Goal: Find specific page/section: Find specific page/section

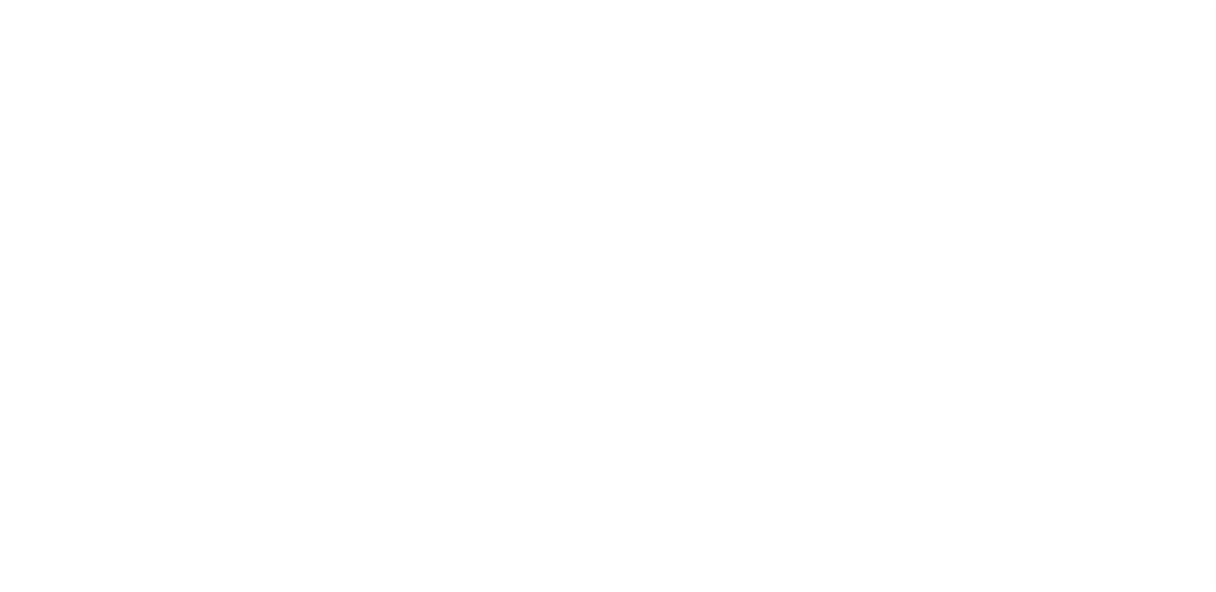
scroll to position [22, 0]
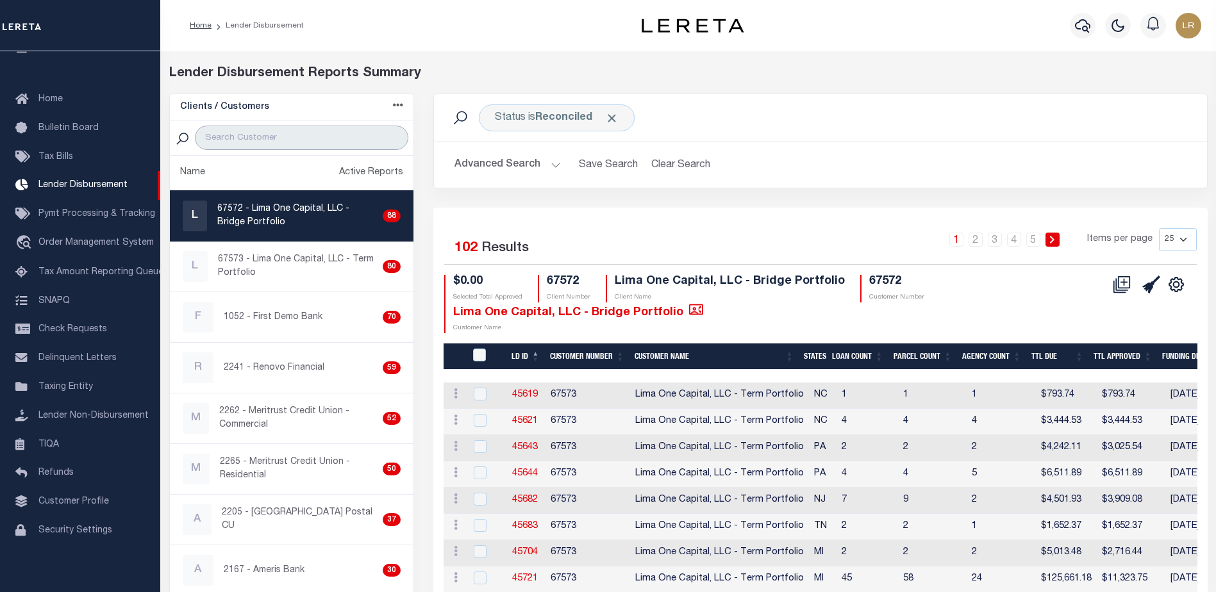
click at [262, 147] on input "search" at bounding box center [301, 138] width 213 height 24
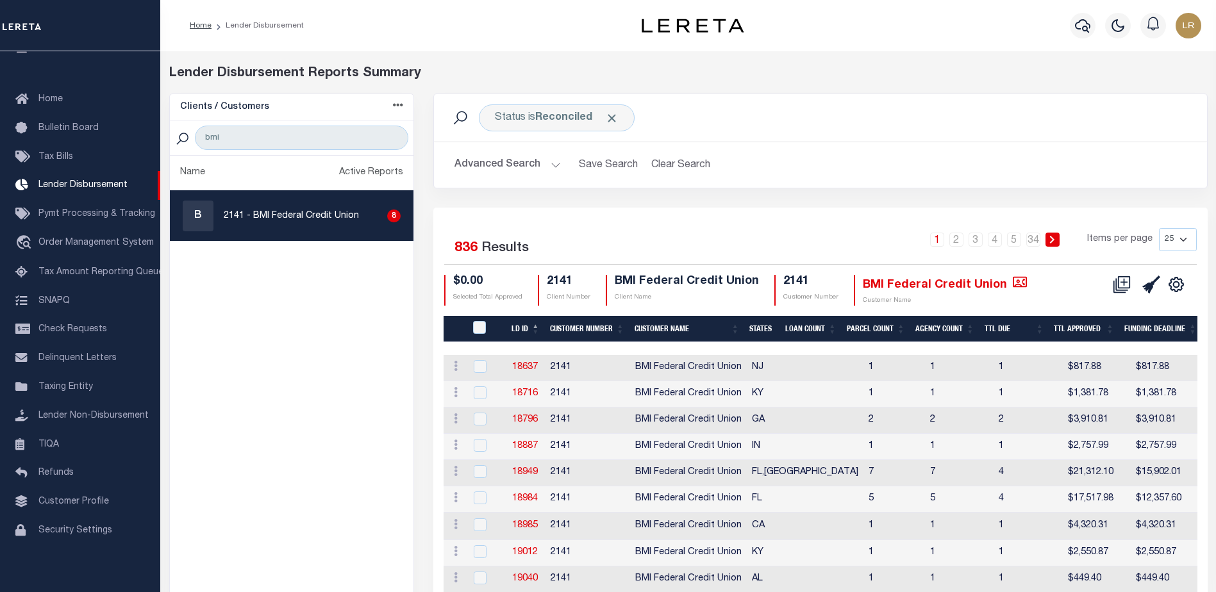
click at [535, 328] on th "LD ID" at bounding box center [525, 329] width 38 height 26
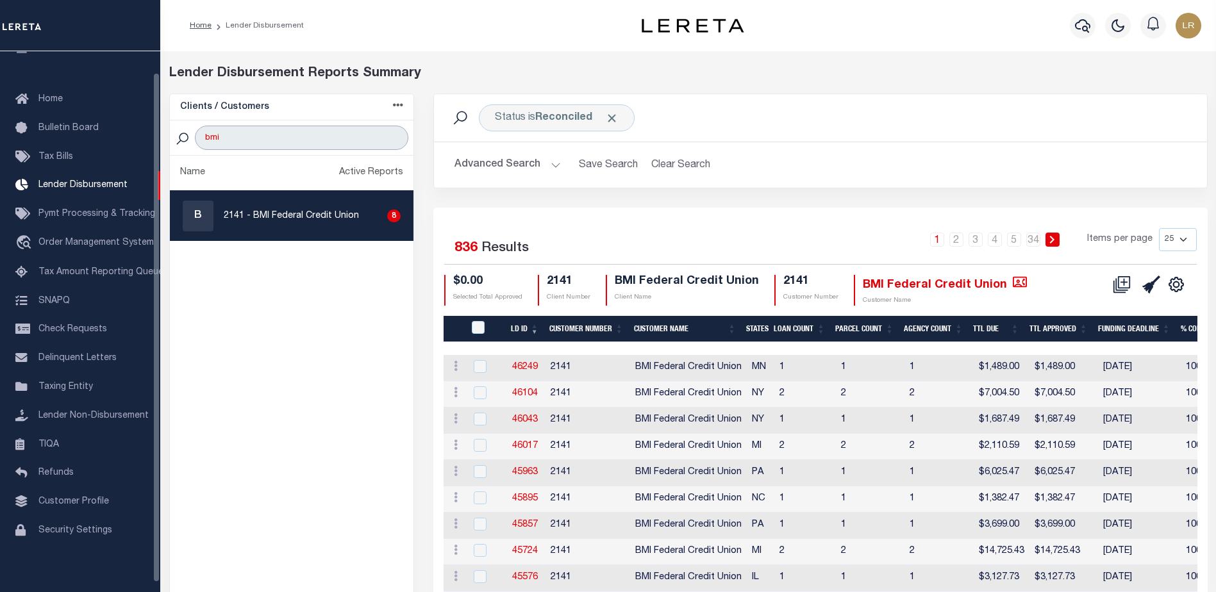
drag, startPoint x: 243, startPoint y: 141, endPoint x: 196, endPoint y: 135, distance: 47.1
click at [196, 135] on input "bmi" at bounding box center [301, 138] width 213 height 24
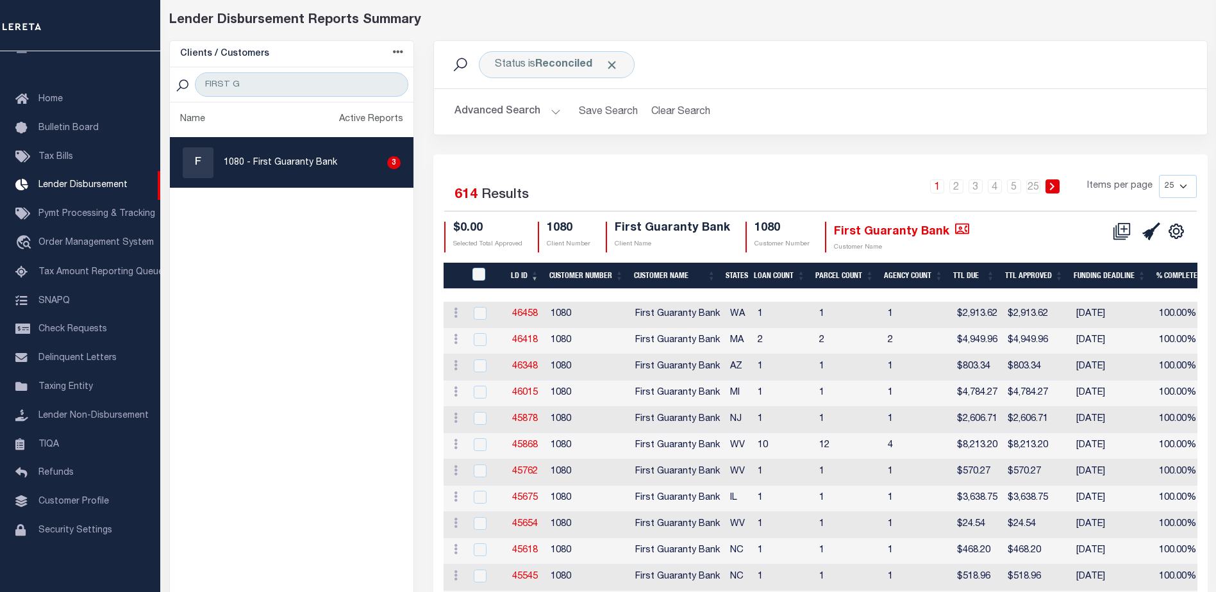
scroll to position [64, 0]
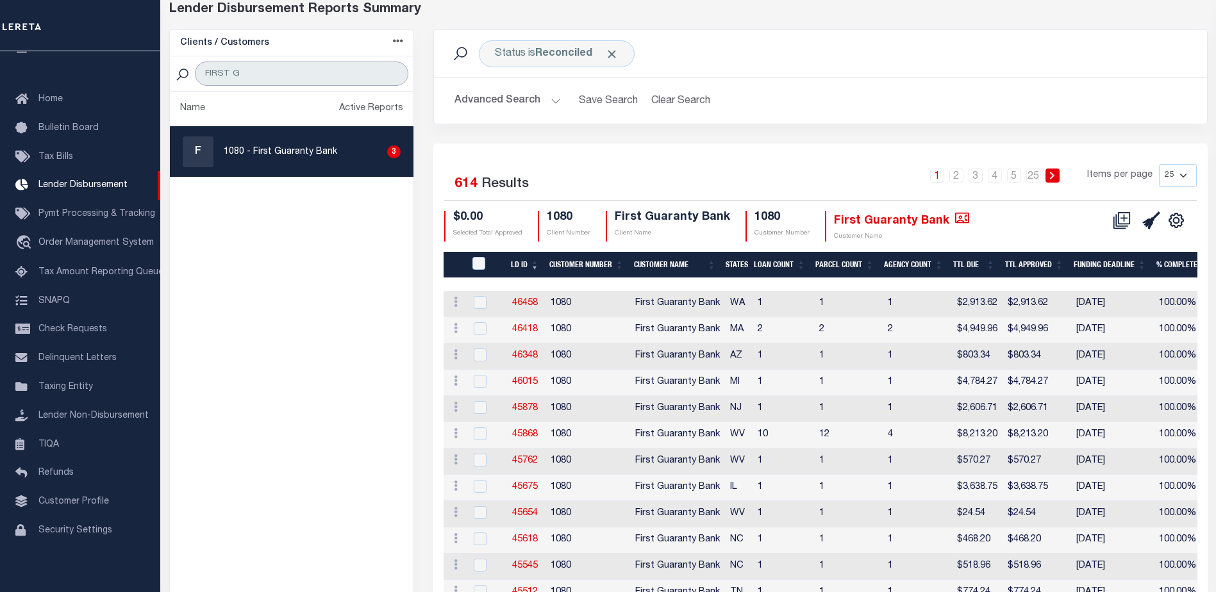
drag, startPoint x: 301, startPoint y: 72, endPoint x: 163, endPoint y: 69, distance: 137.2
click at [163, 69] on div "Clients / Customers Customers asc Customers desc Client asc Client desc Active …" at bounding box center [292, 510] width 265 height 962
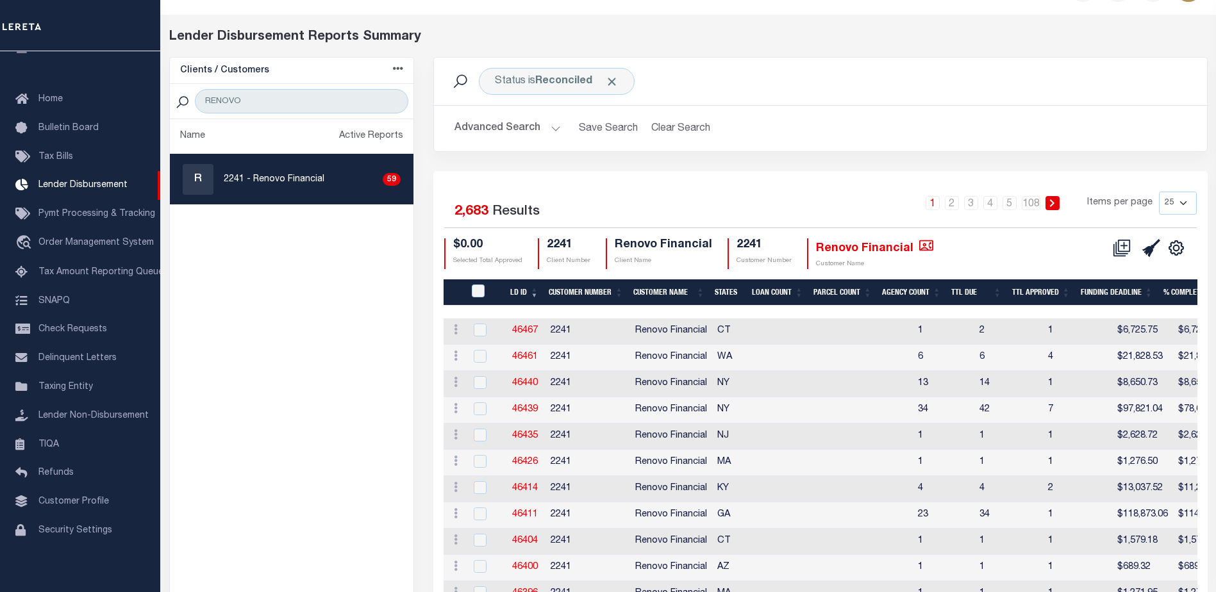
scroll to position [0, 0]
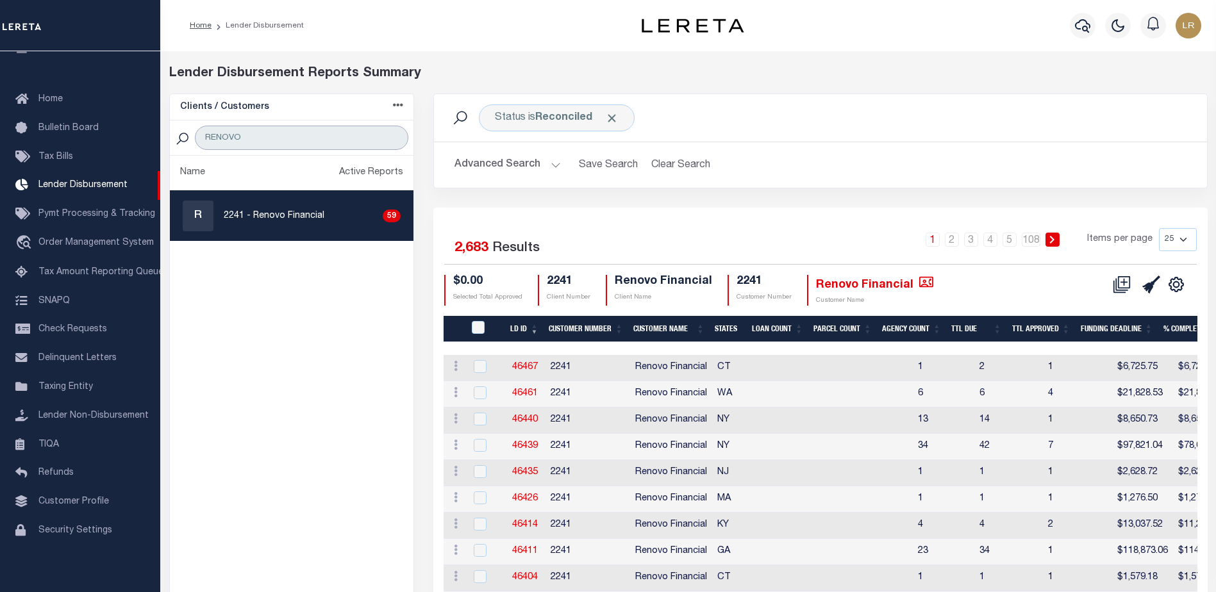
drag, startPoint x: 254, startPoint y: 146, endPoint x: 190, endPoint y: 138, distance: 63.9
click at [190, 138] on div "RENOVO" at bounding box center [292, 138] width 244 height 35
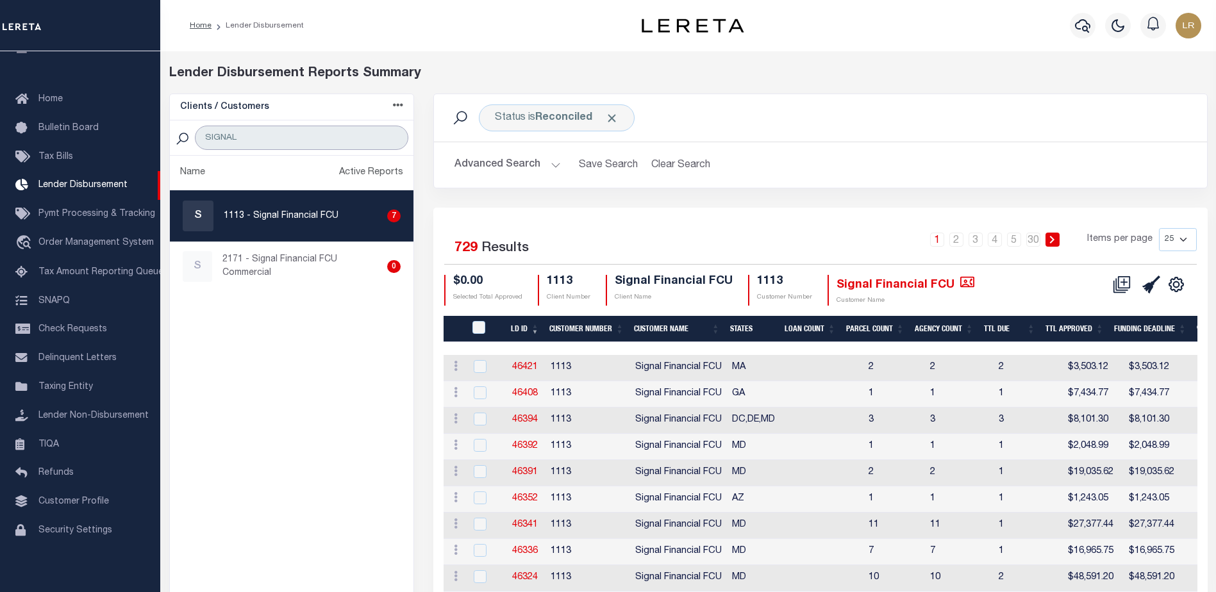
type input "SIGNAL"
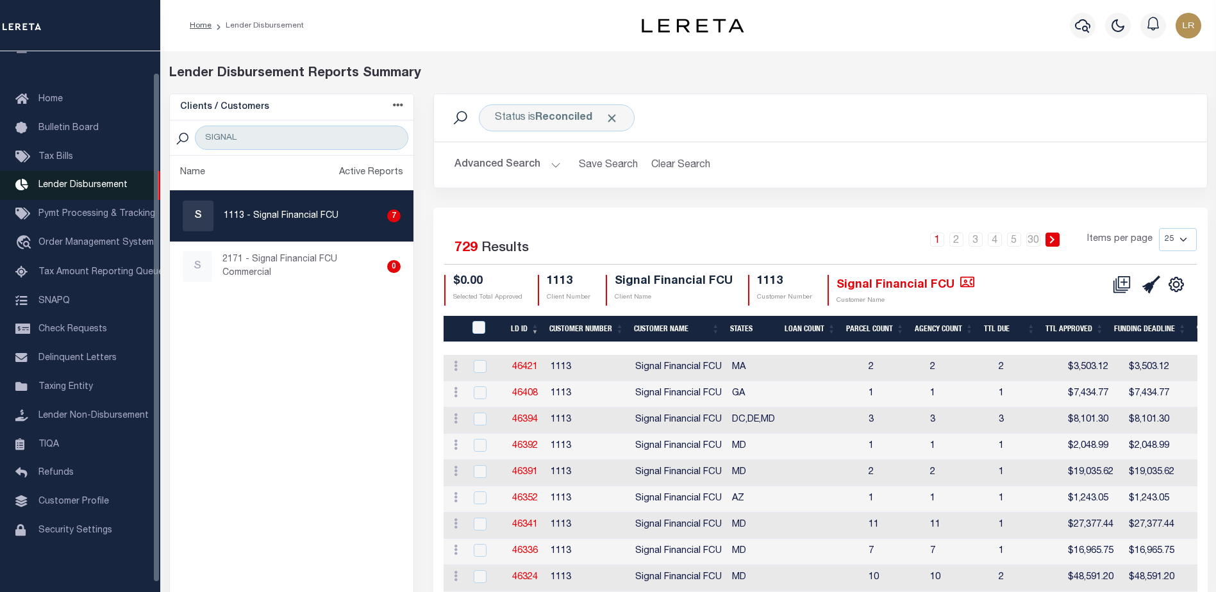
click at [99, 185] on span "Lender Disbursement" at bounding box center [82, 185] width 89 height 9
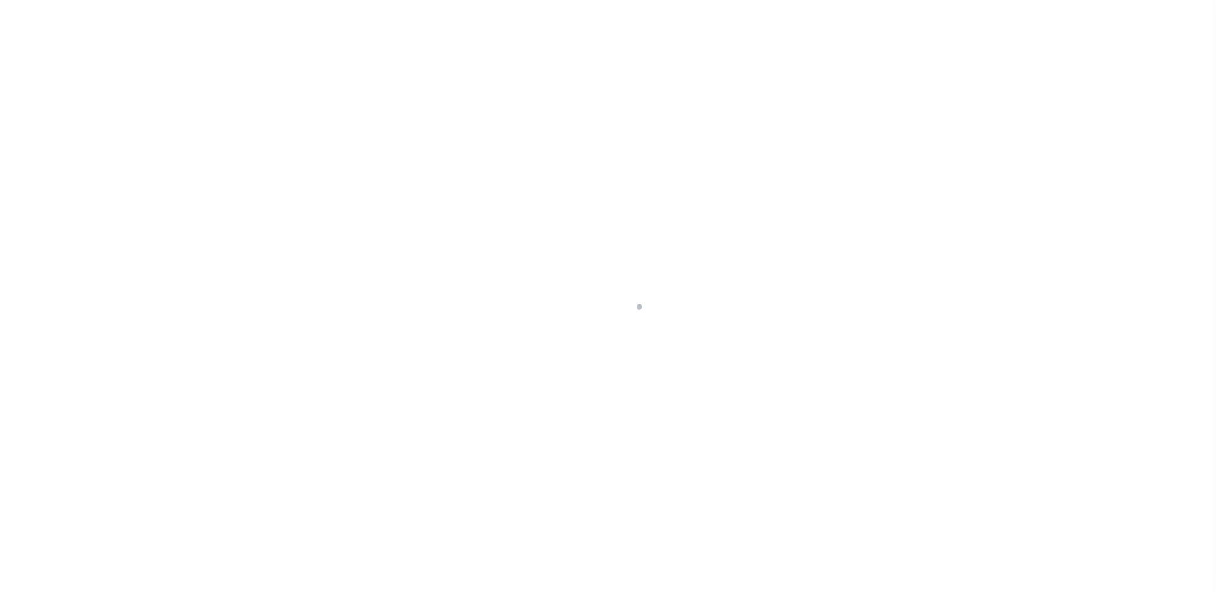
scroll to position [22, 0]
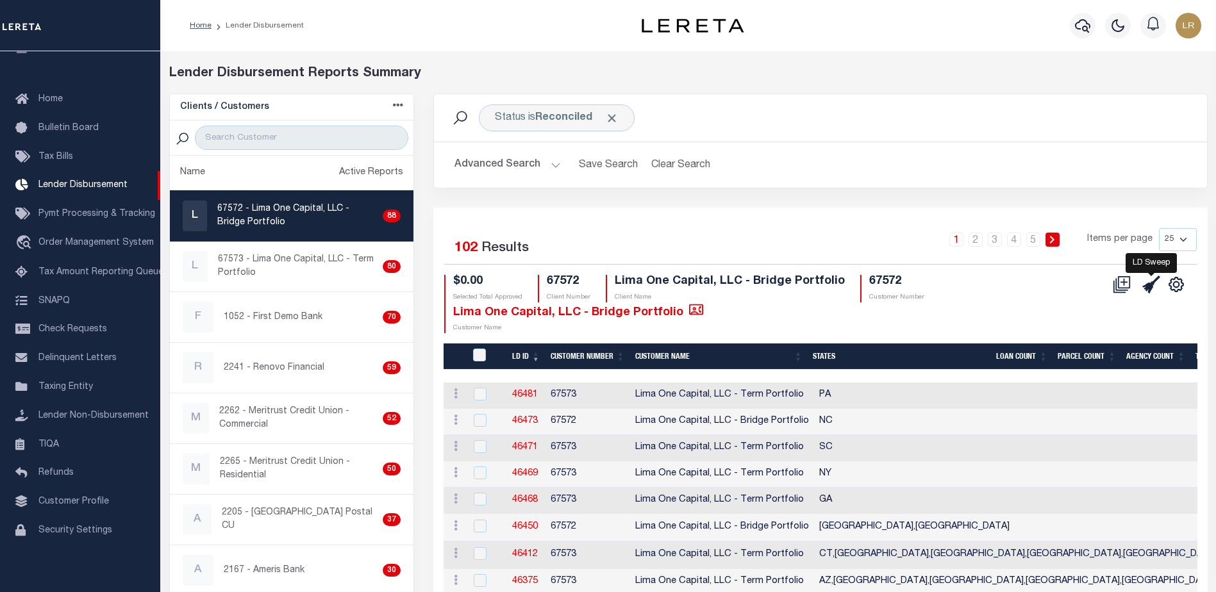
click at [1156, 286] on icon at bounding box center [1151, 285] width 18 height 18
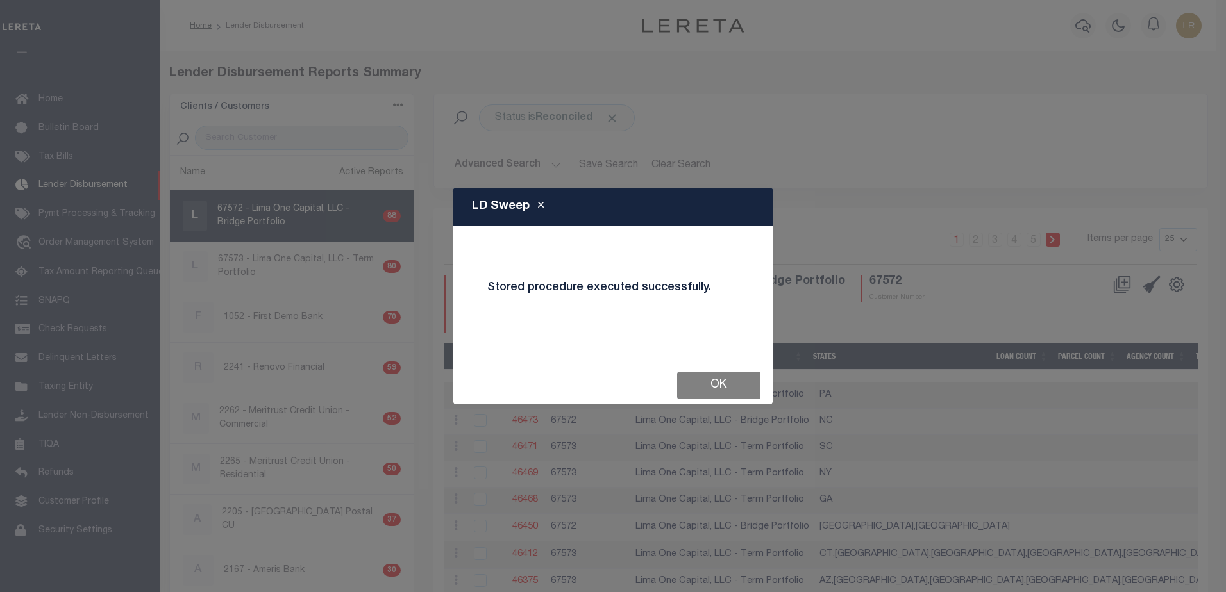
click at [713, 382] on button "OK" at bounding box center [718, 386] width 83 height 28
